Goal: Information Seeking & Learning: Learn about a topic

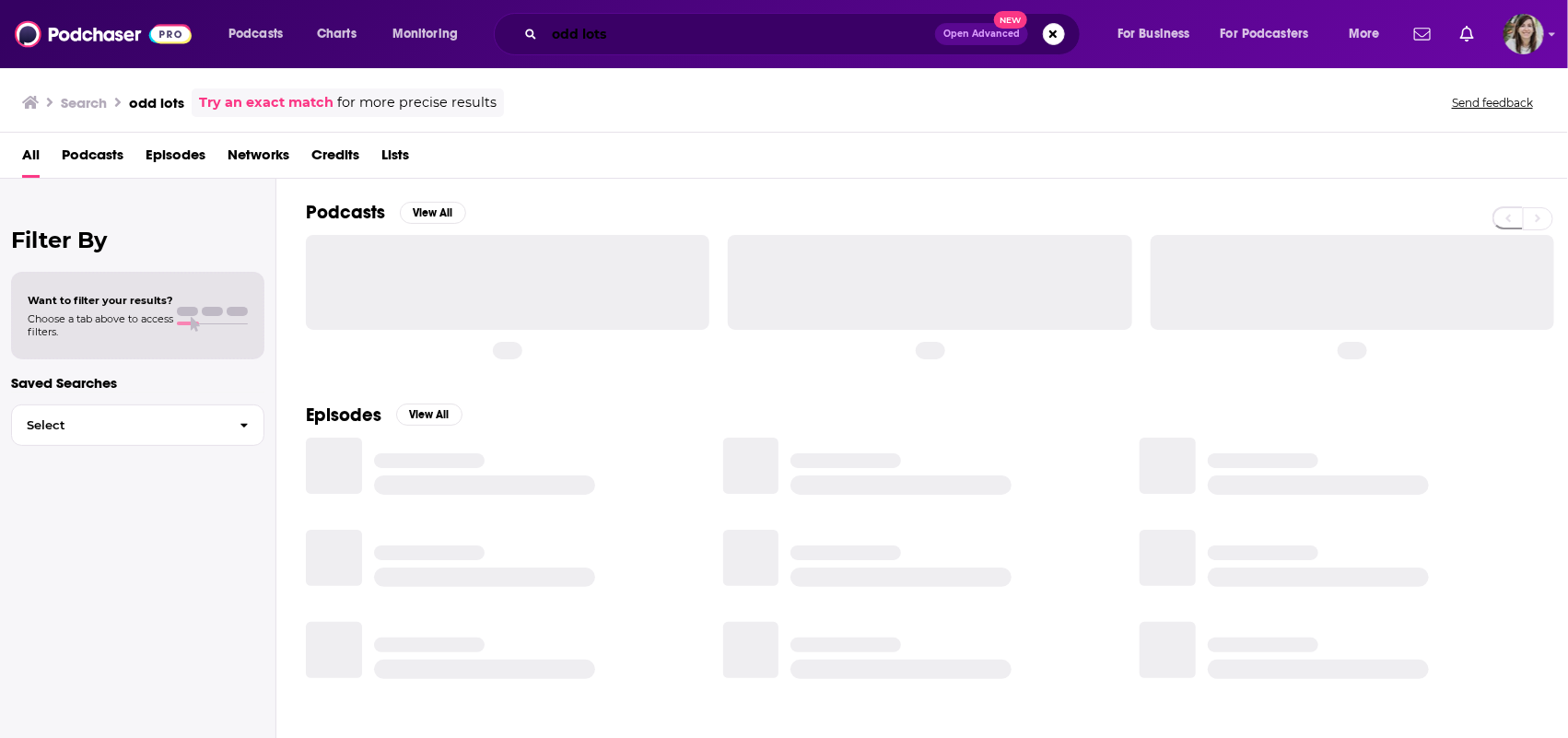
click at [760, 37] on input "odd lots" at bounding box center [739, 34] width 391 height 30
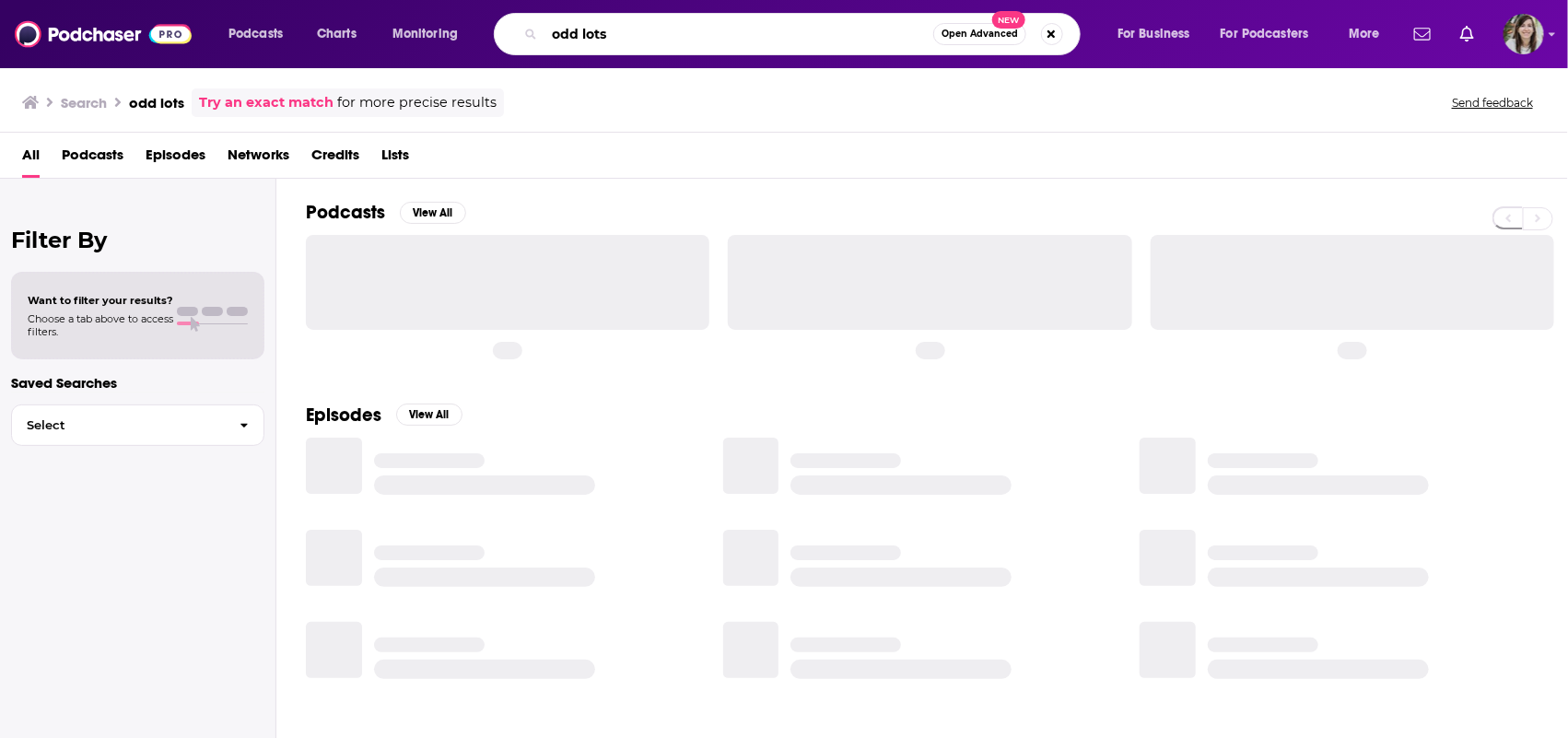
click at [760, 36] on input "odd lots" at bounding box center [738, 34] width 389 height 30
click at [759, 35] on input "odd lots" at bounding box center [738, 34] width 389 height 30
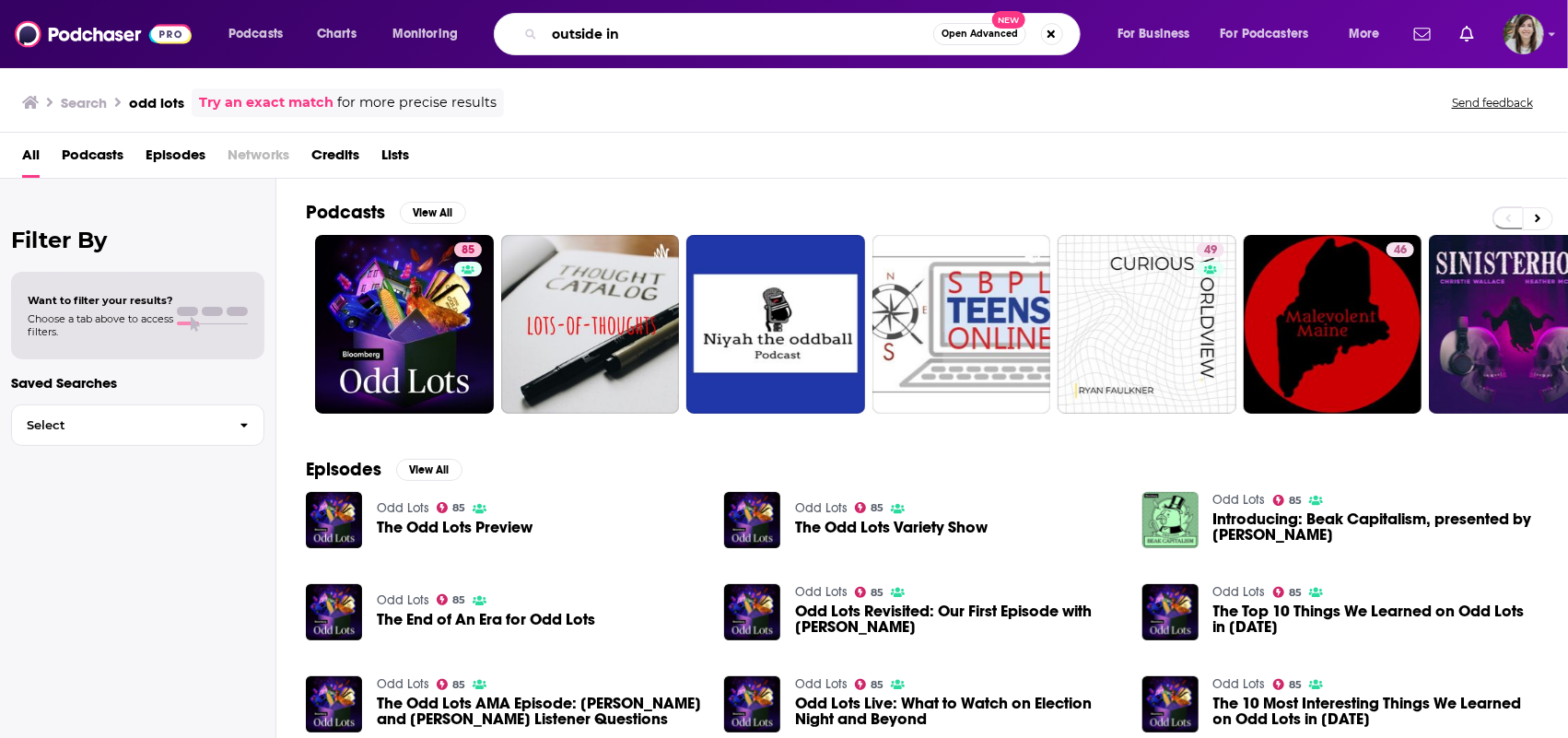
type input "outside in"
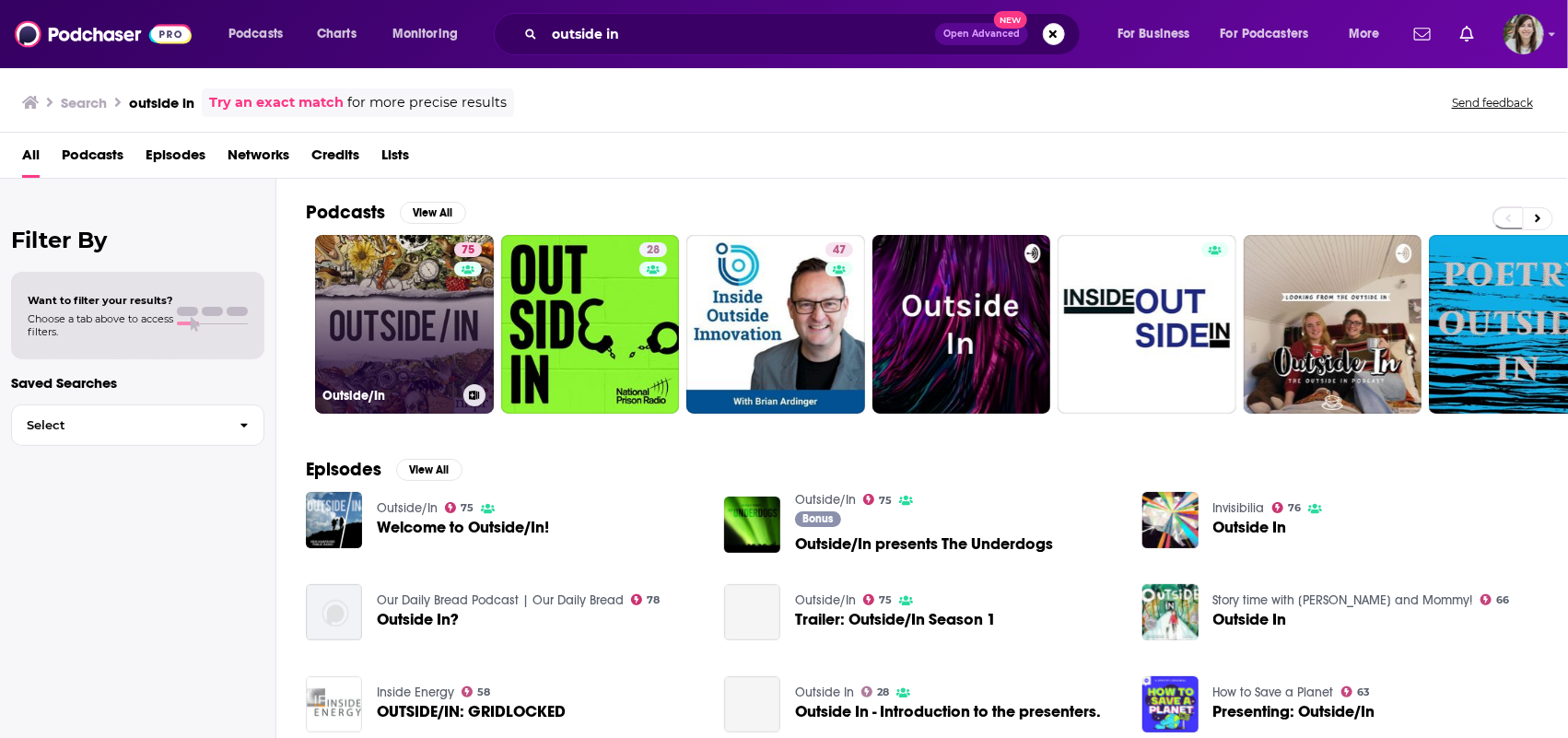
click at [388, 297] on link "75 Outside/In" at bounding box center [403, 324] width 179 height 179
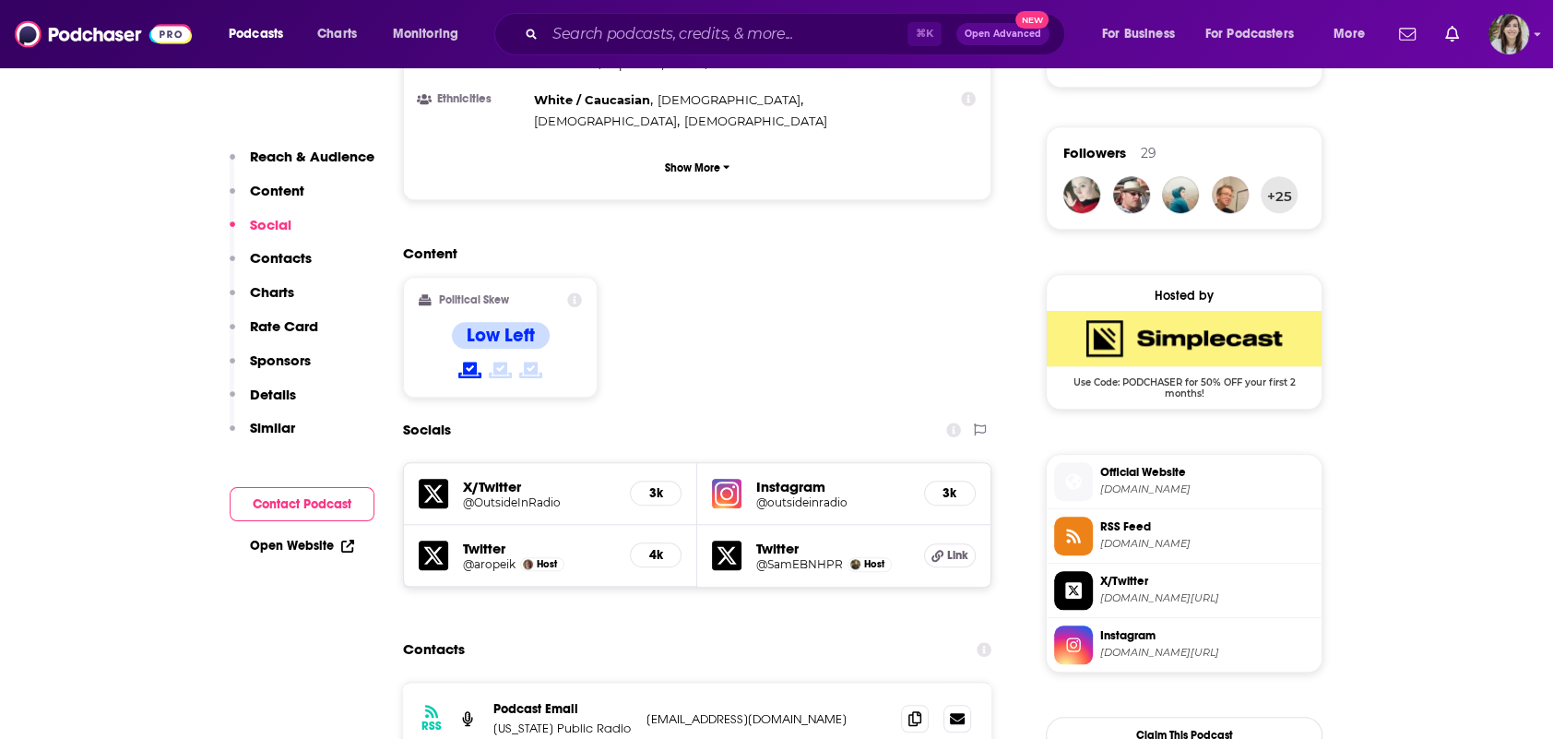
scroll to position [1409, 0]
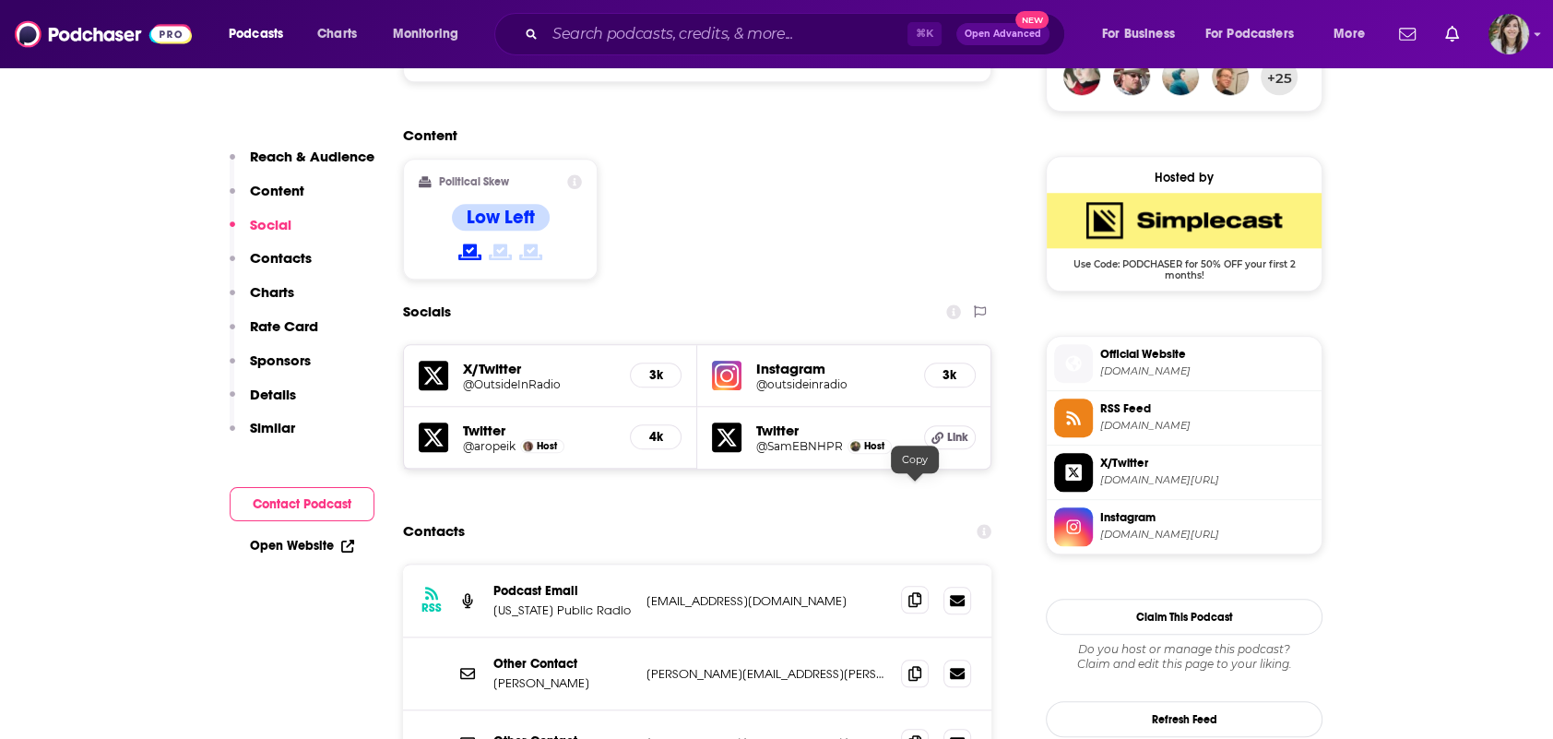
click at [912, 592] on icon at bounding box center [915, 599] width 13 height 15
